Goal: Task Accomplishment & Management: Use online tool/utility

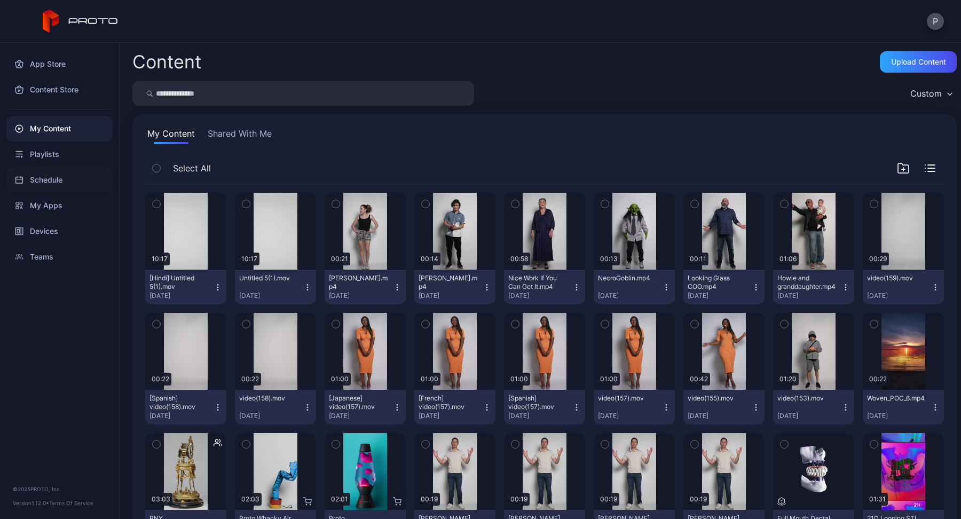
click at [50, 188] on div "Schedule" at bounding box center [59, 180] width 106 height 26
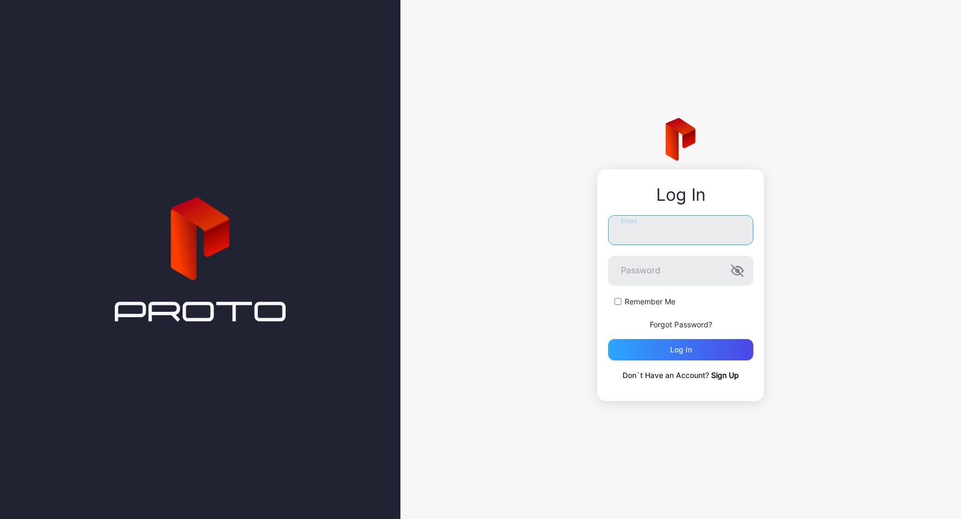
type input "**********"
click at [651, 350] on div "Log in" at bounding box center [680, 349] width 145 height 21
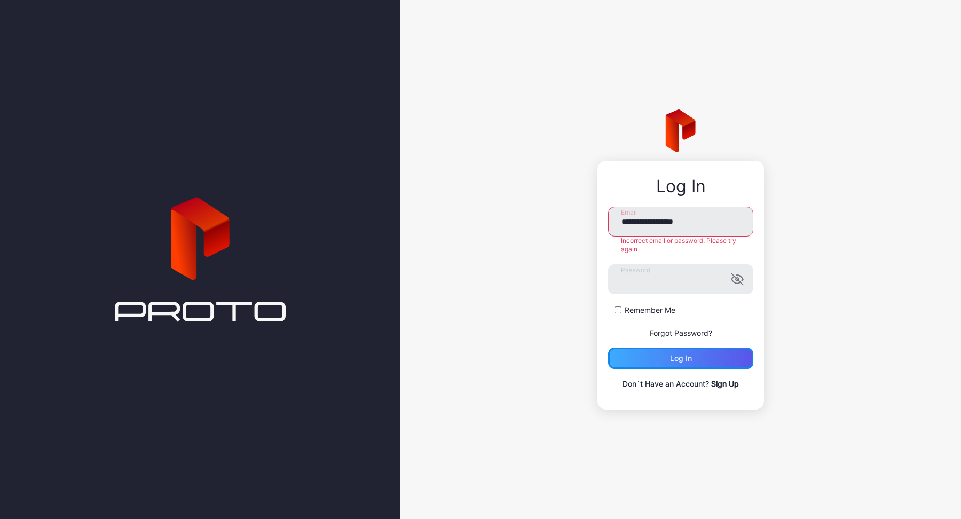
click at [630, 356] on div "Log in" at bounding box center [680, 357] width 145 height 21
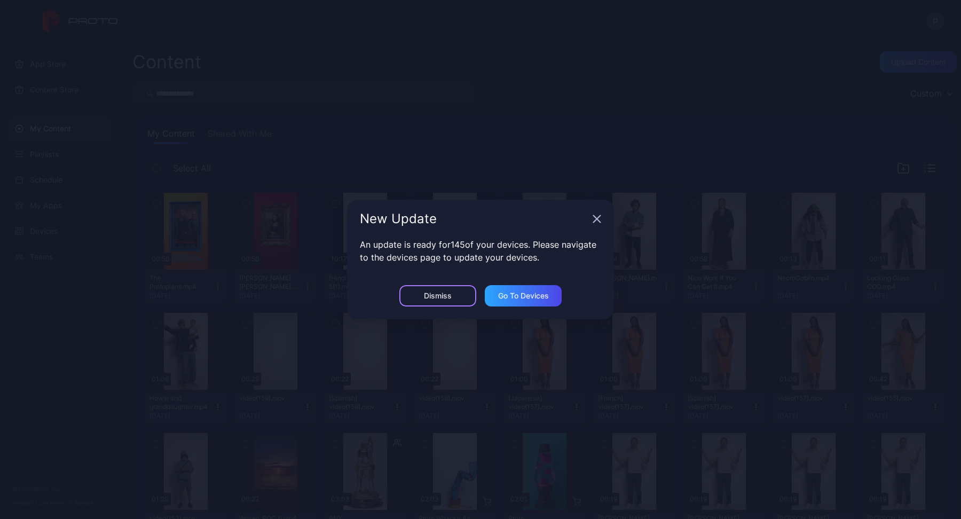
click at [432, 300] on div "Dismiss" at bounding box center [437, 295] width 77 height 21
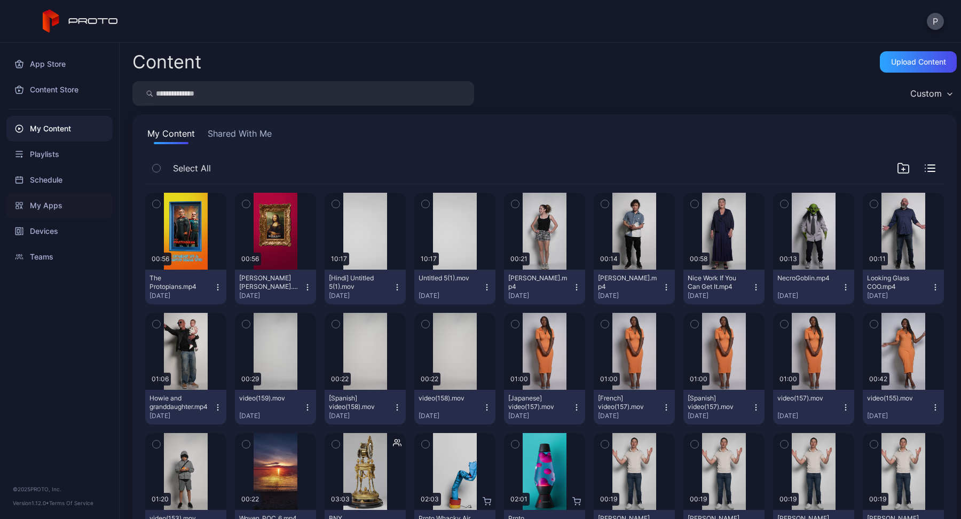
click at [51, 205] on div "My Apps" at bounding box center [59, 206] width 106 height 26
